Goal: Transaction & Acquisition: Purchase product/service

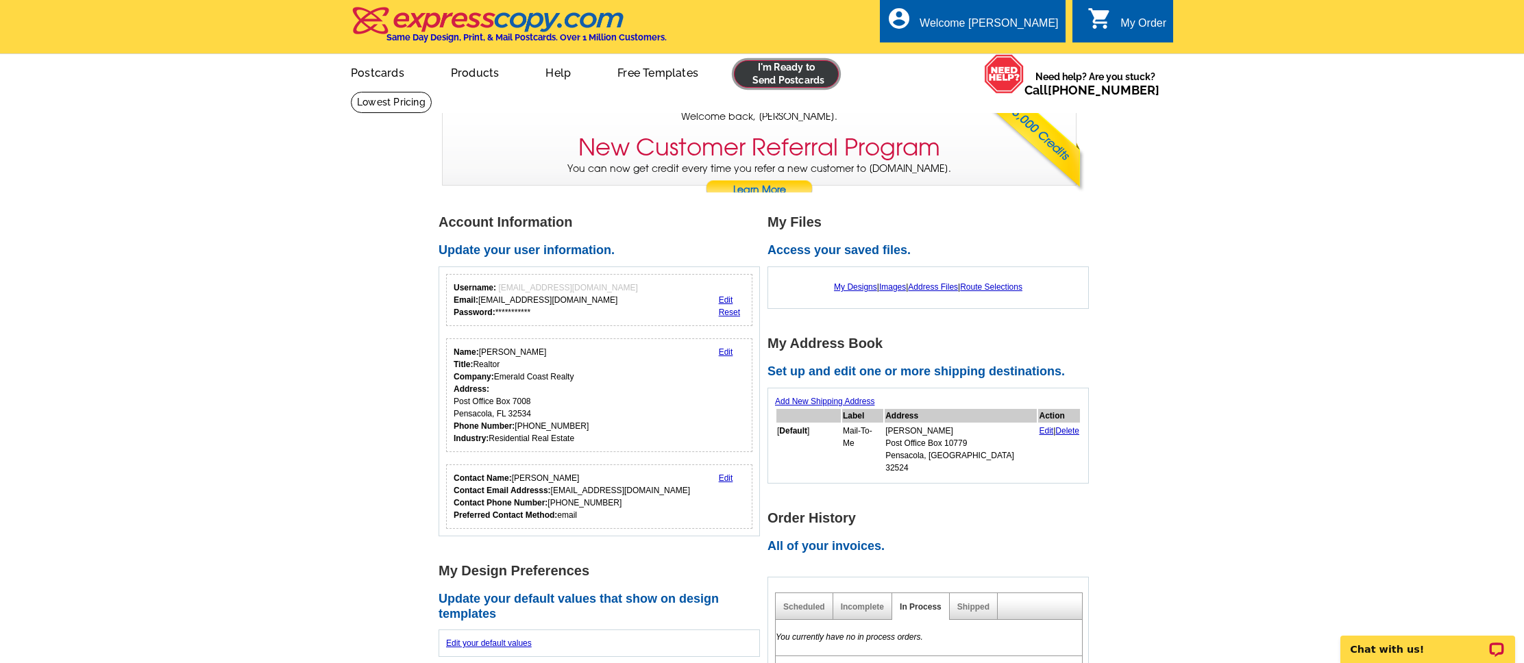
click at [798, 81] on link at bounding box center [786, 73] width 105 height 27
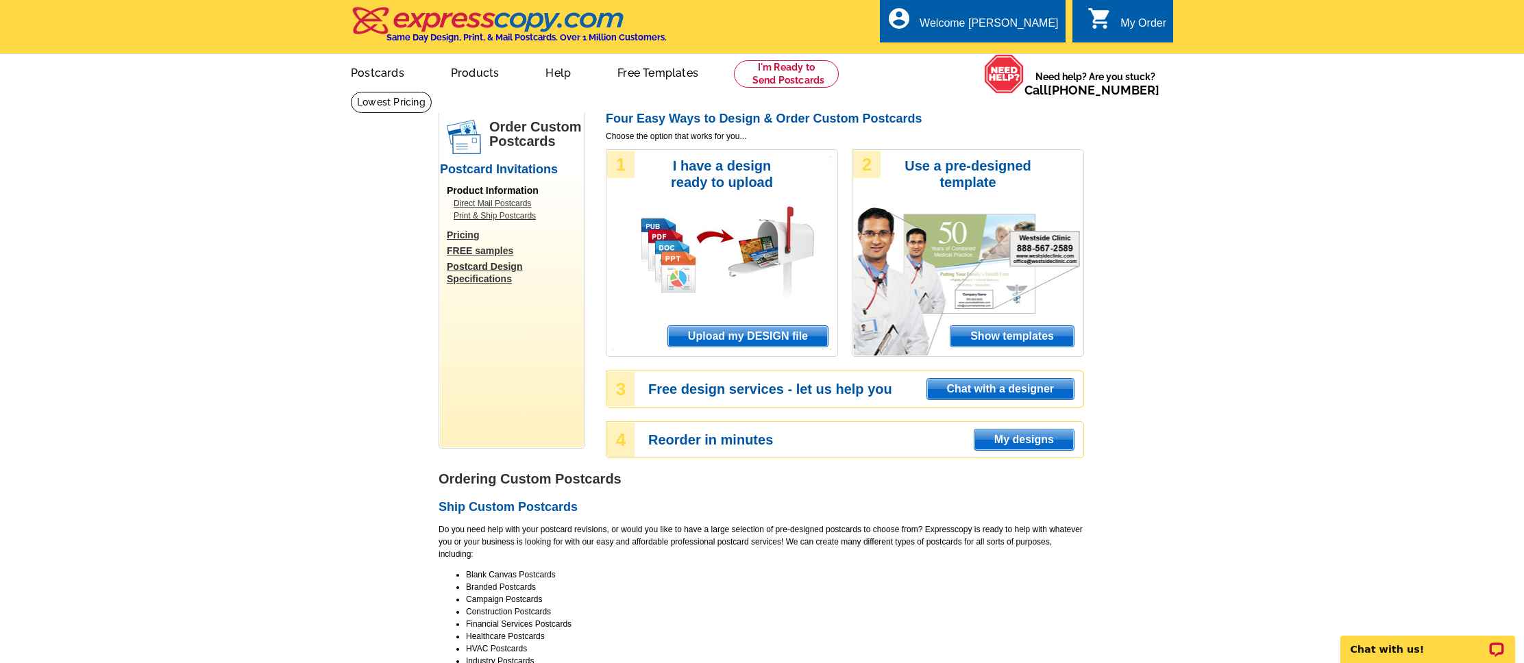
click at [737, 342] on span "Upload my DESIGN file" at bounding box center [748, 336] width 160 height 21
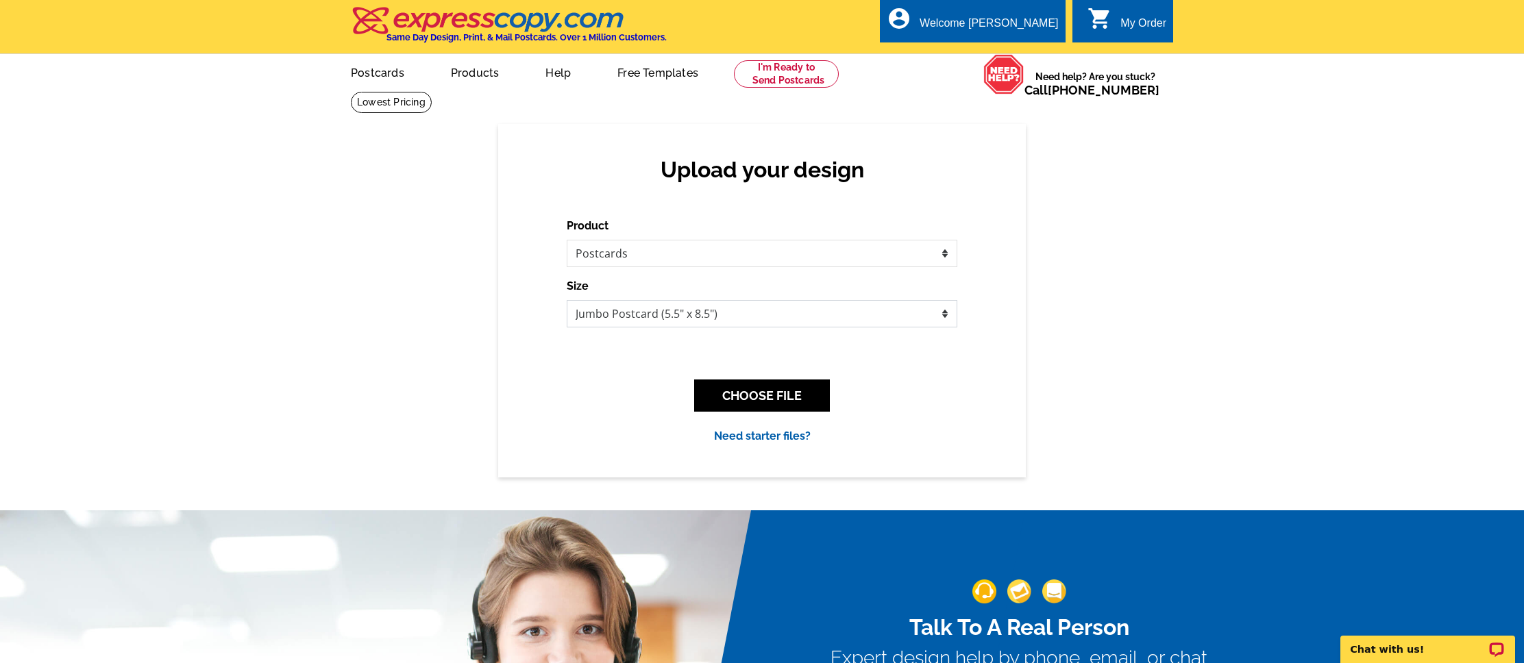
click at [731, 317] on select "Jumbo Postcard (5.5" x 8.5") Regular Postcard (4.25" x 5.6") Panoramic Postcard…" at bounding box center [762, 313] width 391 height 27
select select "1"
click at [567, 300] on select "Jumbo Postcard (5.5" x 8.5") Regular Postcard (4.25" x 5.6") Panoramic Postcard…" at bounding box center [762, 313] width 391 height 27
click at [774, 405] on button "CHOOSE FILE" at bounding box center [762, 396] width 136 height 32
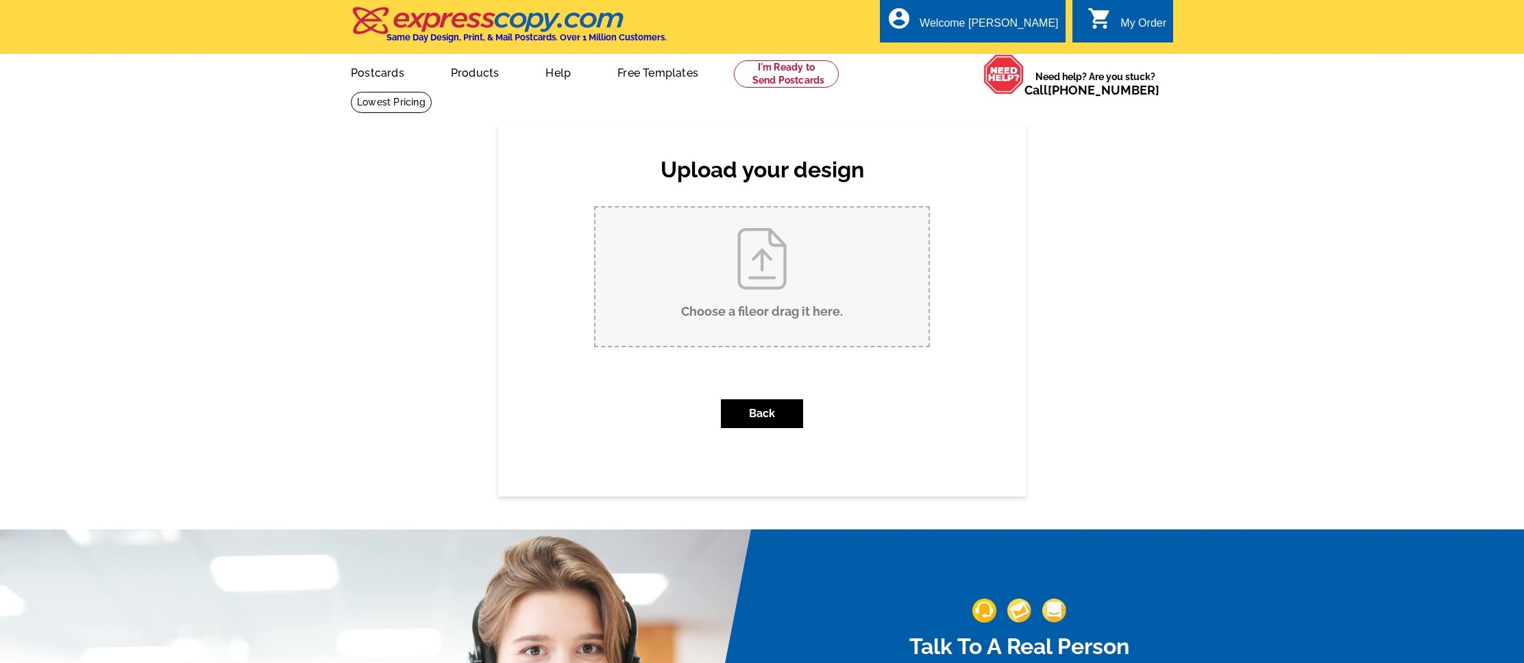
click at [781, 290] on input "Choose a file or drag it here ." at bounding box center [761, 277] width 333 height 138
type input "C:\fakepath\Time.Change.Fall.2025.Back.png"
